Goal: Transaction & Acquisition: Purchase product/service

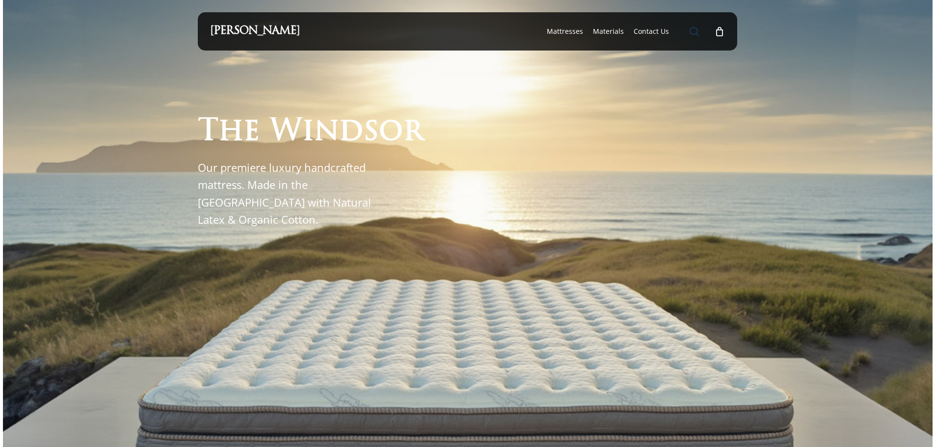
click at [694, 30] on span "Main Menu" at bounding box center [694, 31] width 10 height 10
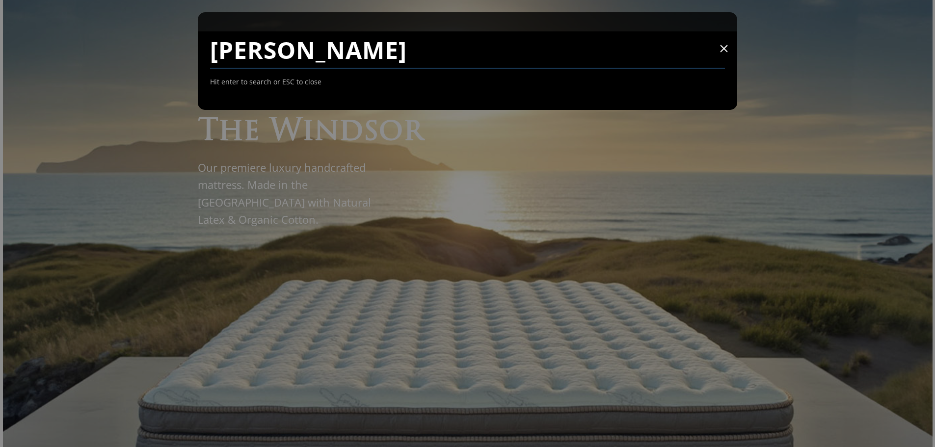
type input "luna"
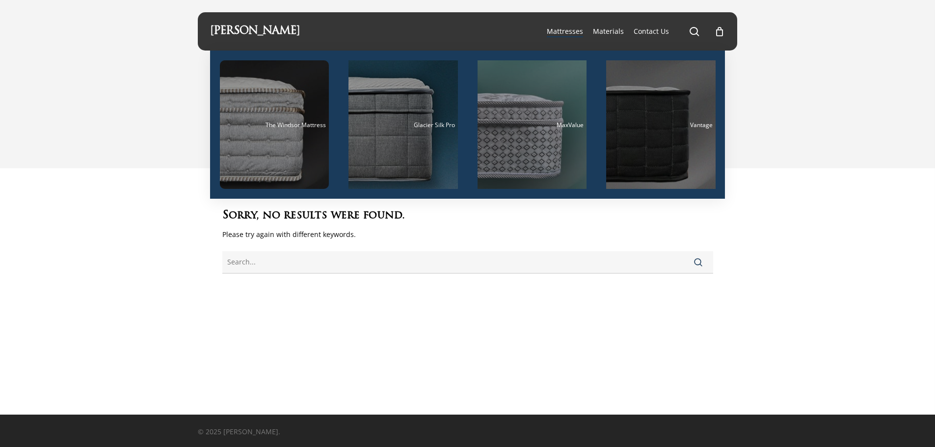
click at [572, 29] on span "Mattresses" at bounding box center [565, 30] width 36 height 9
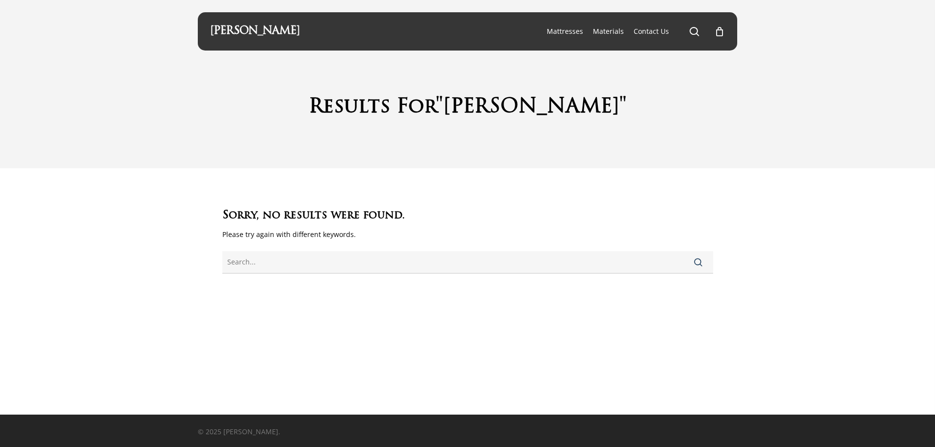
click at [256, 29] on link "[PERSON_NAME]" at bounding box center [255, 31] width 90 height 11
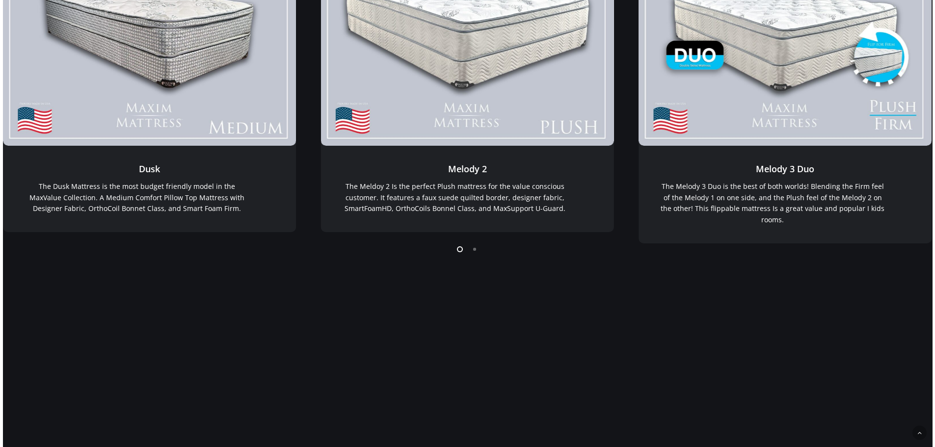
scroll to position [318, 0]
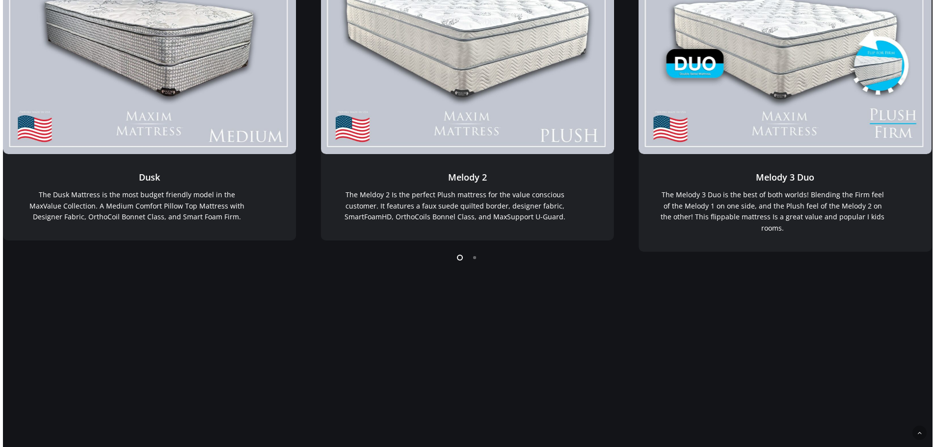
click at [475, 258] on li "Page dot 2" at bounding box center [475, 257] width 15 height 15
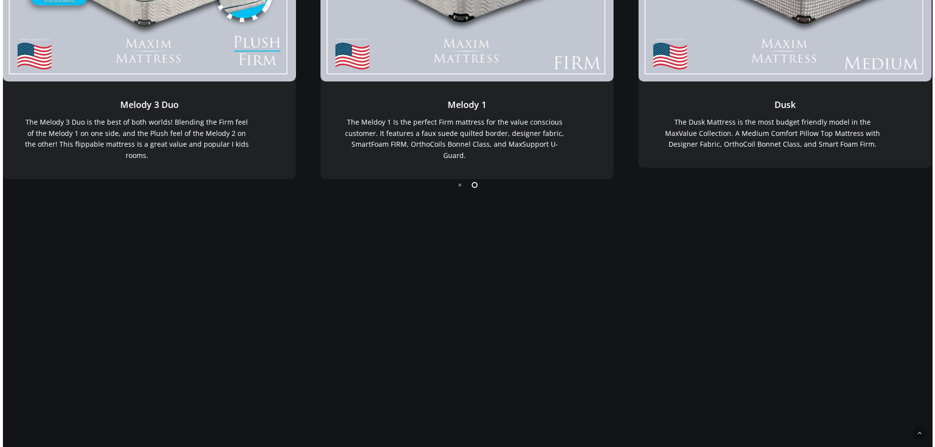
scroll to position [0, 0]
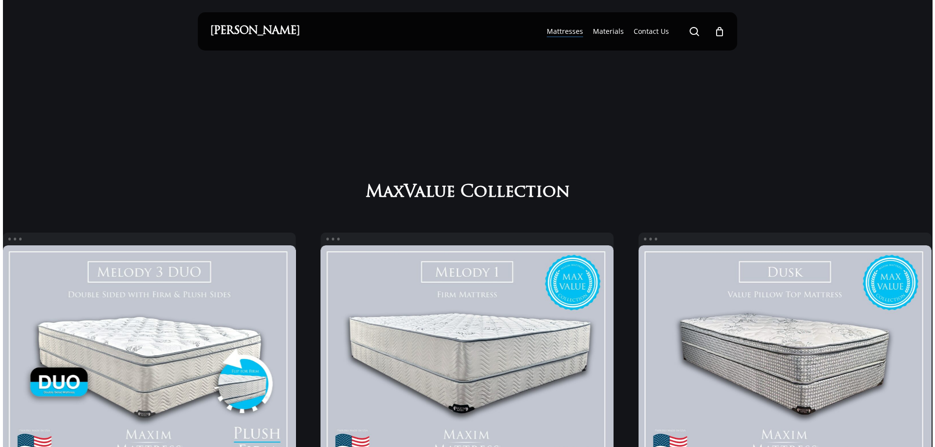
click at [261, 24] on div "[PERSON_NAME]" at bounding box center [255, 31] width 90 height 38
drag, startPoint x: 261, startPoint y: 25, endPoint x: 271, endPoint y: 37, distance: 15.3
click at [267, 33] on div "[PERSON_NAME]" at bounding box center [255, 31] width 90 height 38
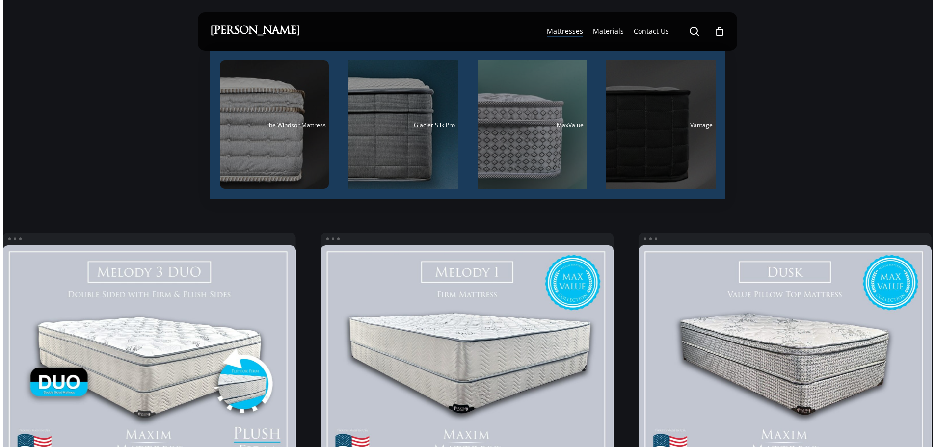
click at [653, 129] on div "Main Menu" at bounding box center [660, 124] width 109 height 129
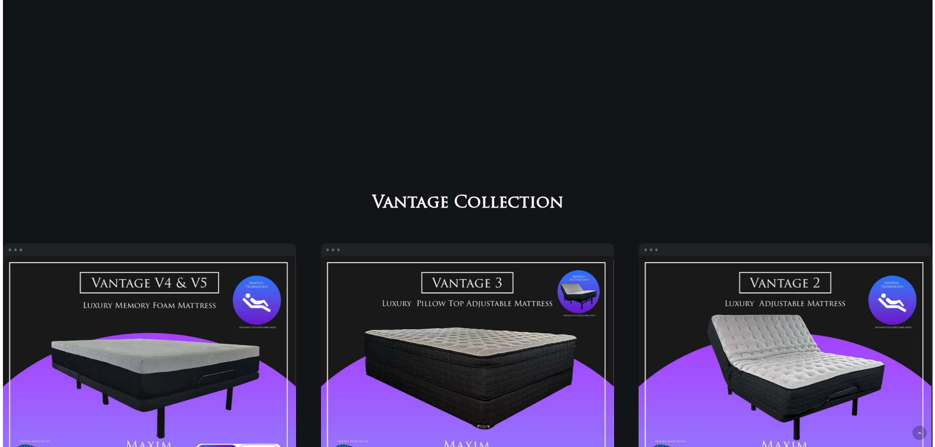
scroll to position [679, 0]
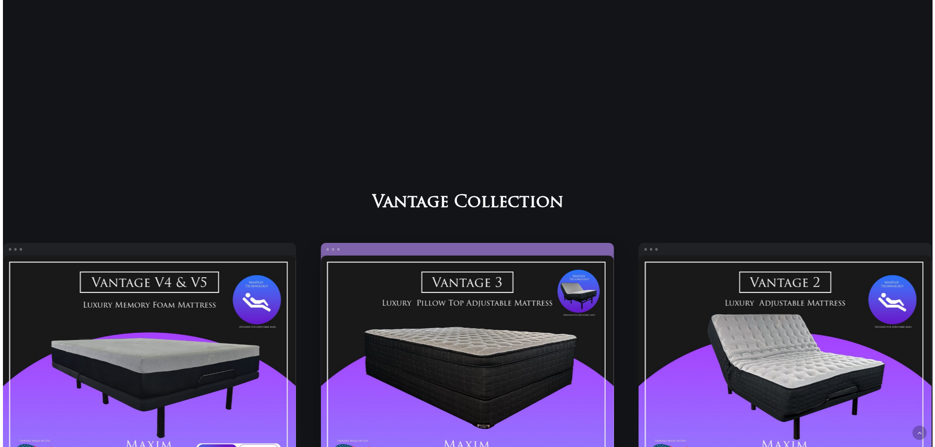
click at [556, 349] on link "Vantage 3" at bounding box center [466, 370] width 293 height 228
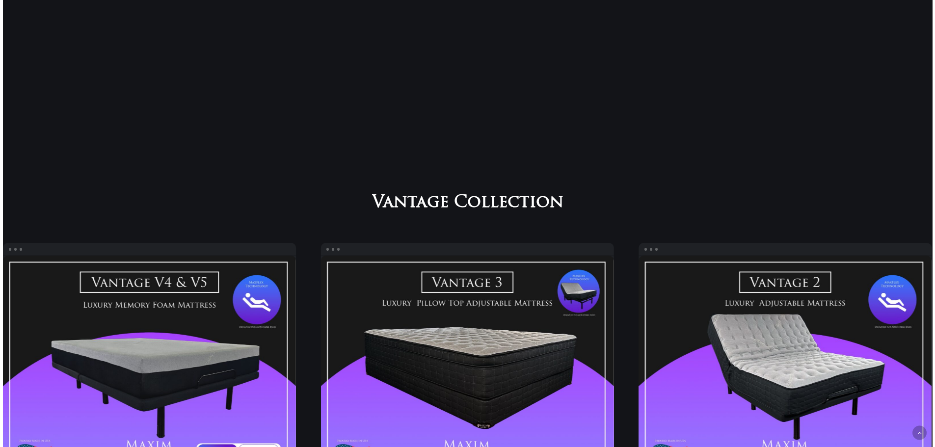
scroll to position [0, 0]
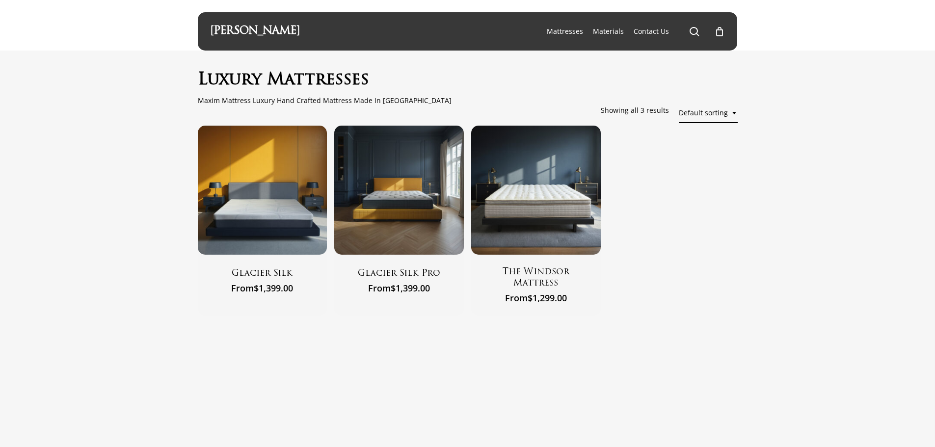
click at [272, 25] on div "[PERSON_NAME]" at bounding box center [255, 31] width 90 height 38
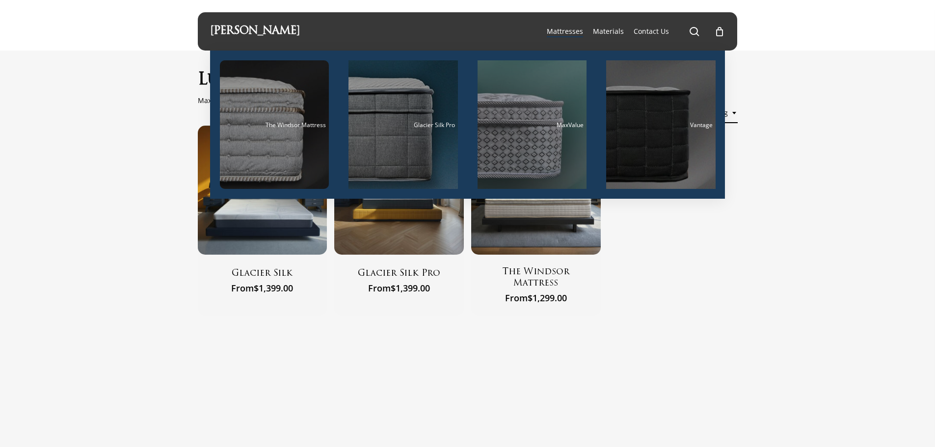
click at [575, 30] on span "Mattresses" at bounding box center [565, 30] width 36 height 9
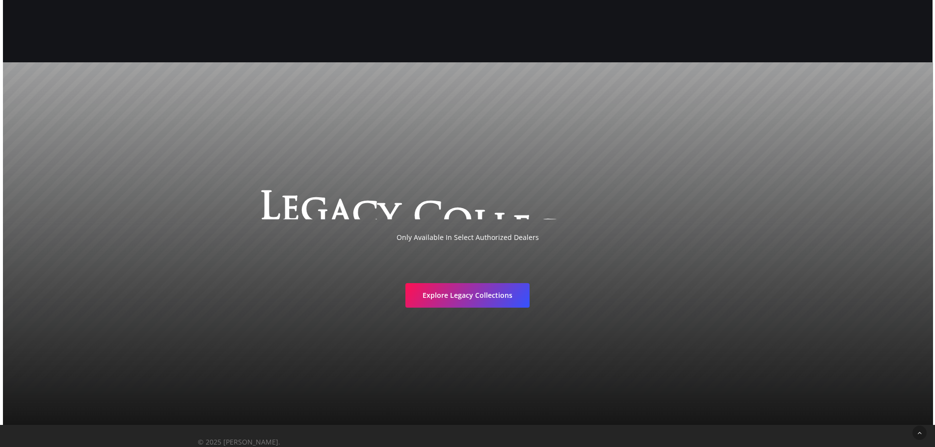
scroll to position [1918, 0]
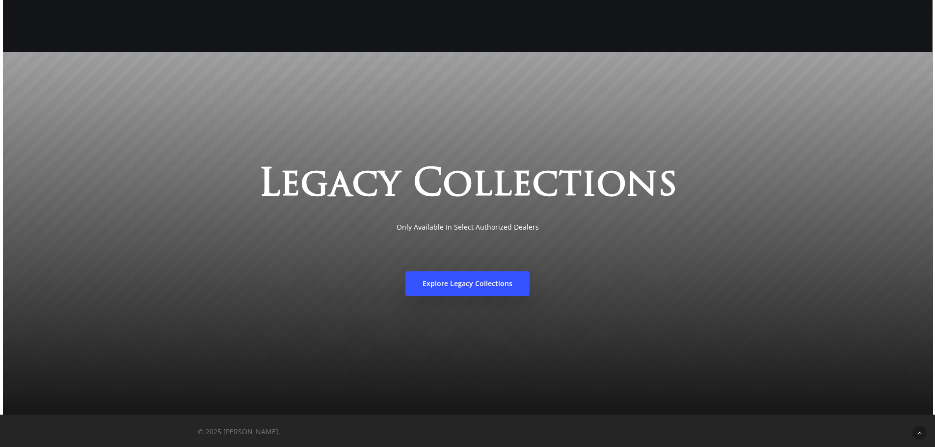
click at [458, 283] on span "Explore Legacy Collections" at bounding box center [467, 284] width 90 height 10
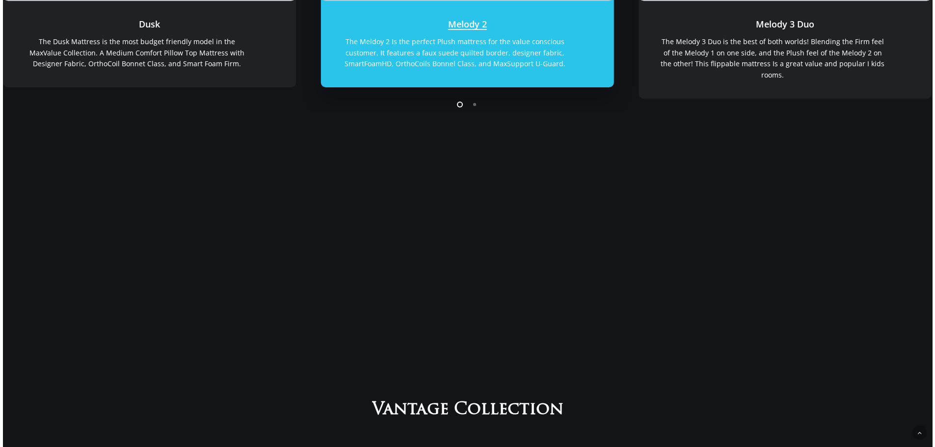
scroll to position [0, 0]
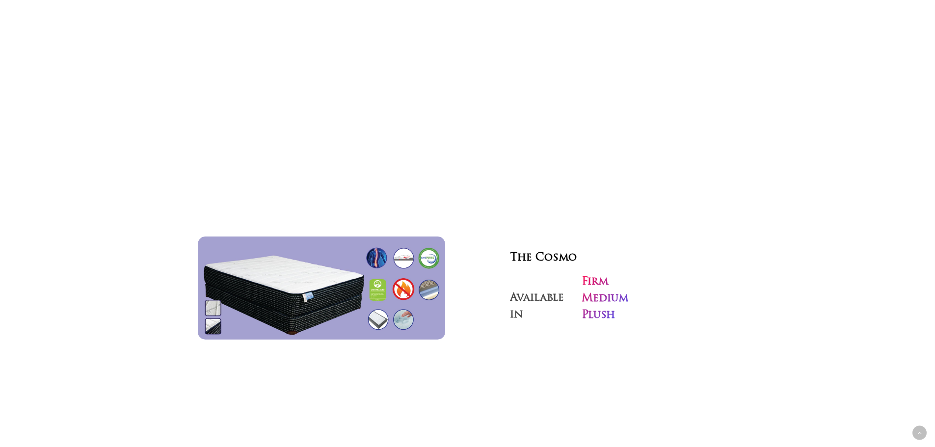
scroll to position [3217, 0]
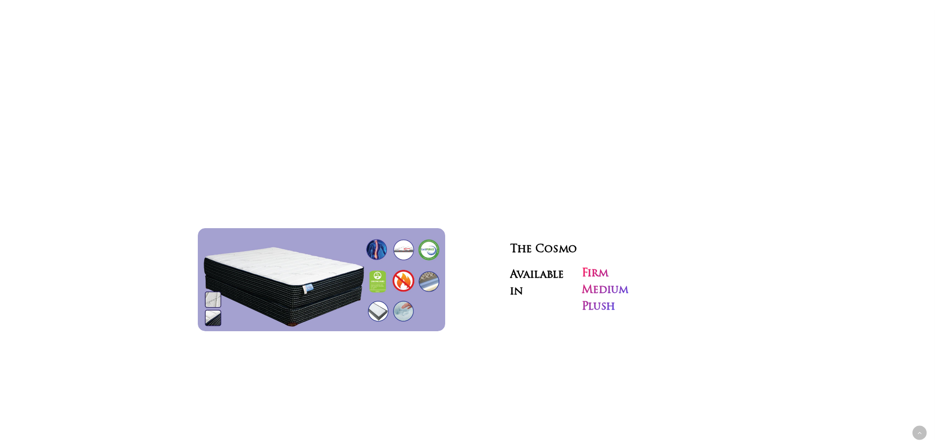
click at [604, 265] on h3 "Firm Medium Plush" at bounding box center [604, 290] width 47 height 50
click at [528, 265] on h3 "Available in" at bounding box center [544, 281] width 68 height 33
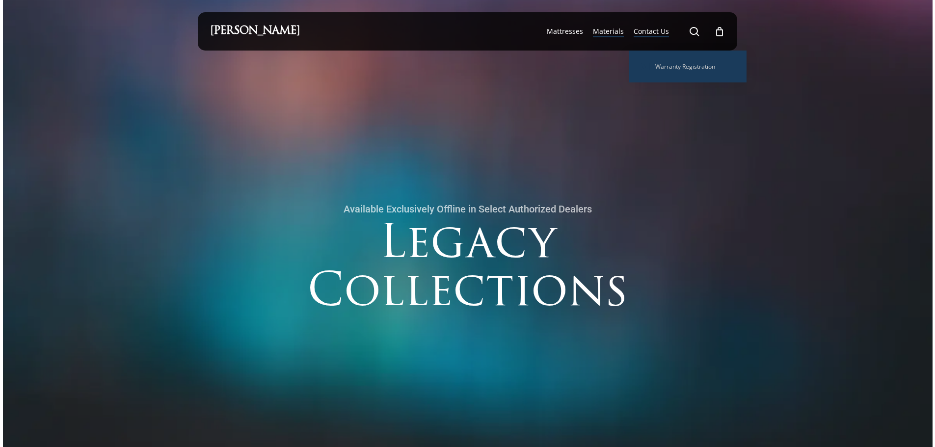
click at [600, 29] on span "Materials" at bounding box center [608, 30] width 31 height 9
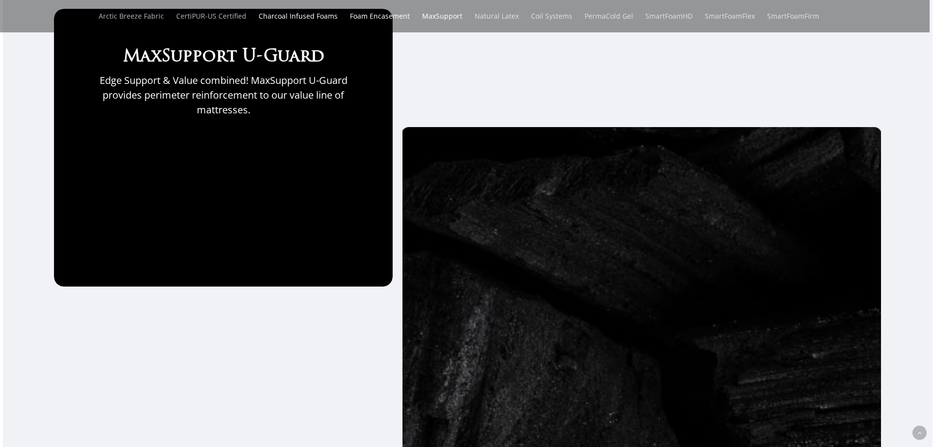
scroll to position [4063, 0]
